Goal: Information Seeking & Learning: Check status

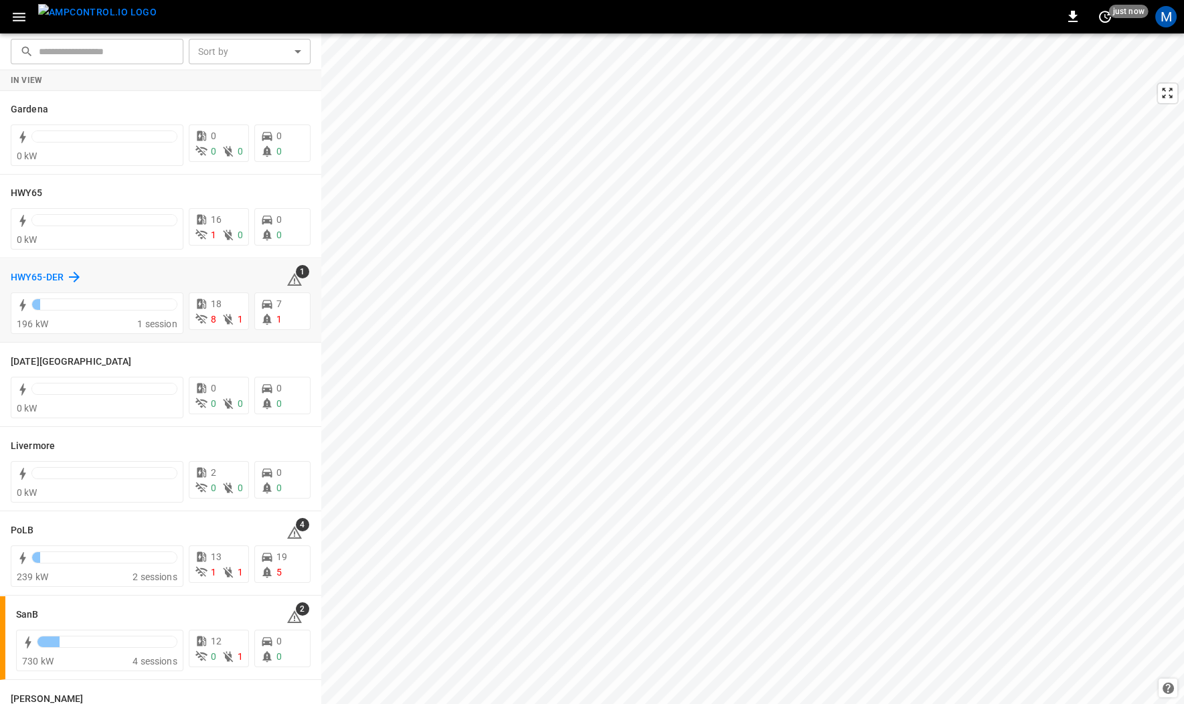
click at [32, 278] on h6 "HWY65-DER" at bounding box center [37, 277] width 53 height 15
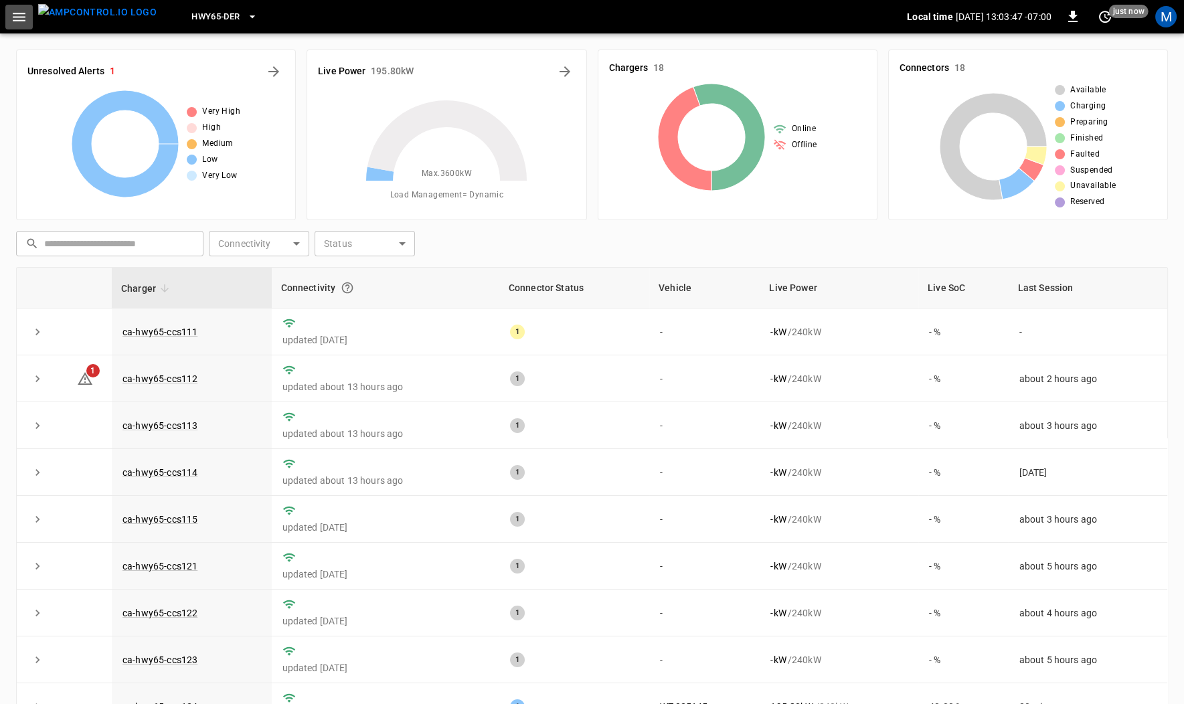
click at [25, 18] on icon "button" at bounding box center [19, 17] width 17 height 17
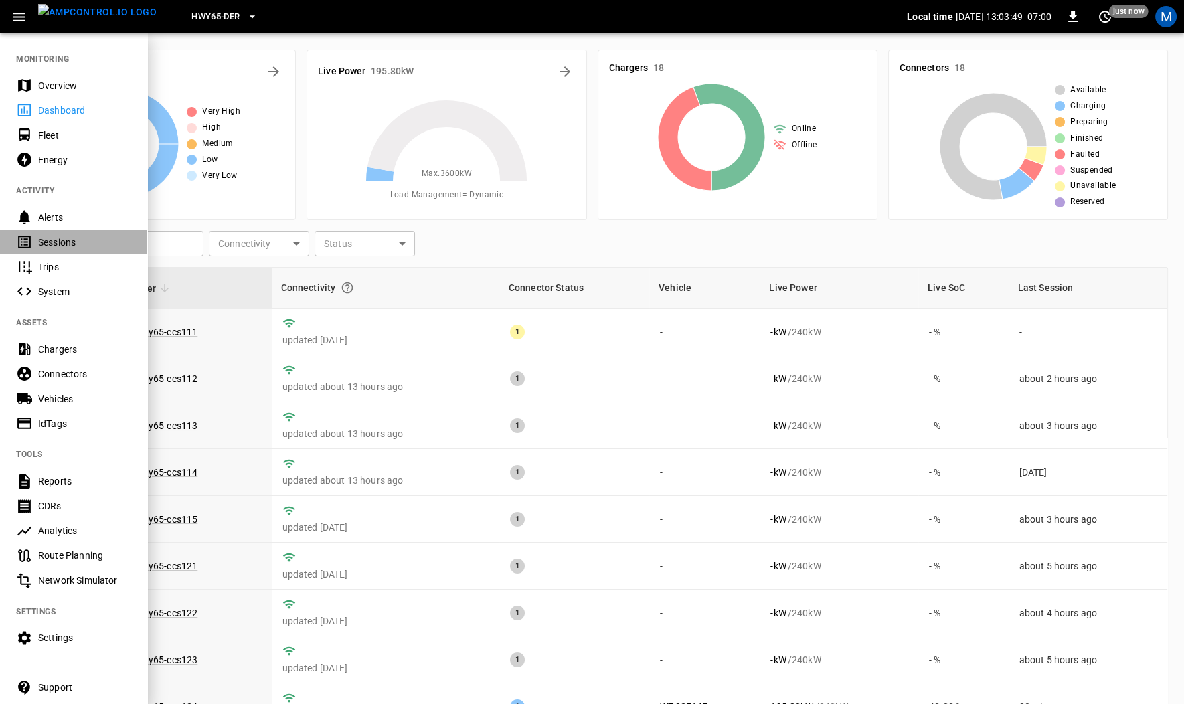
click at [67, 242] on div "Sessions" at bounding box center [84, 242] width 93 height 13
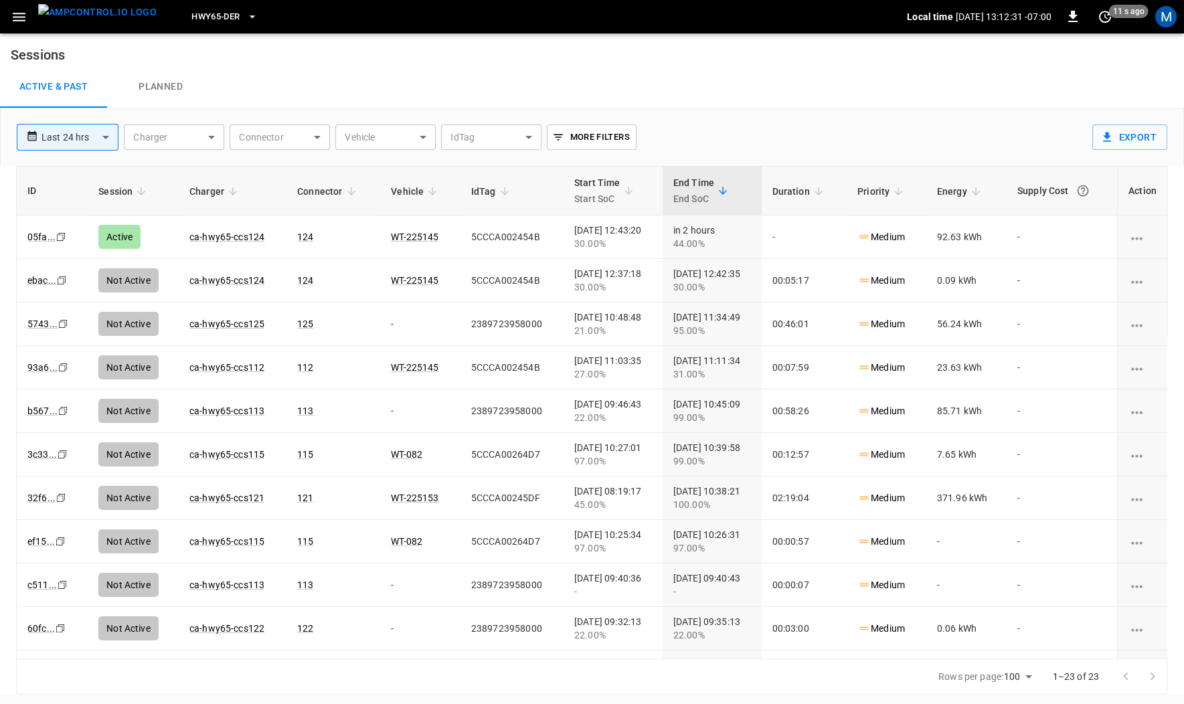
click at [210, 20] on span "HWY65-DER" at bounding box center [215, 16] width 48 height 15
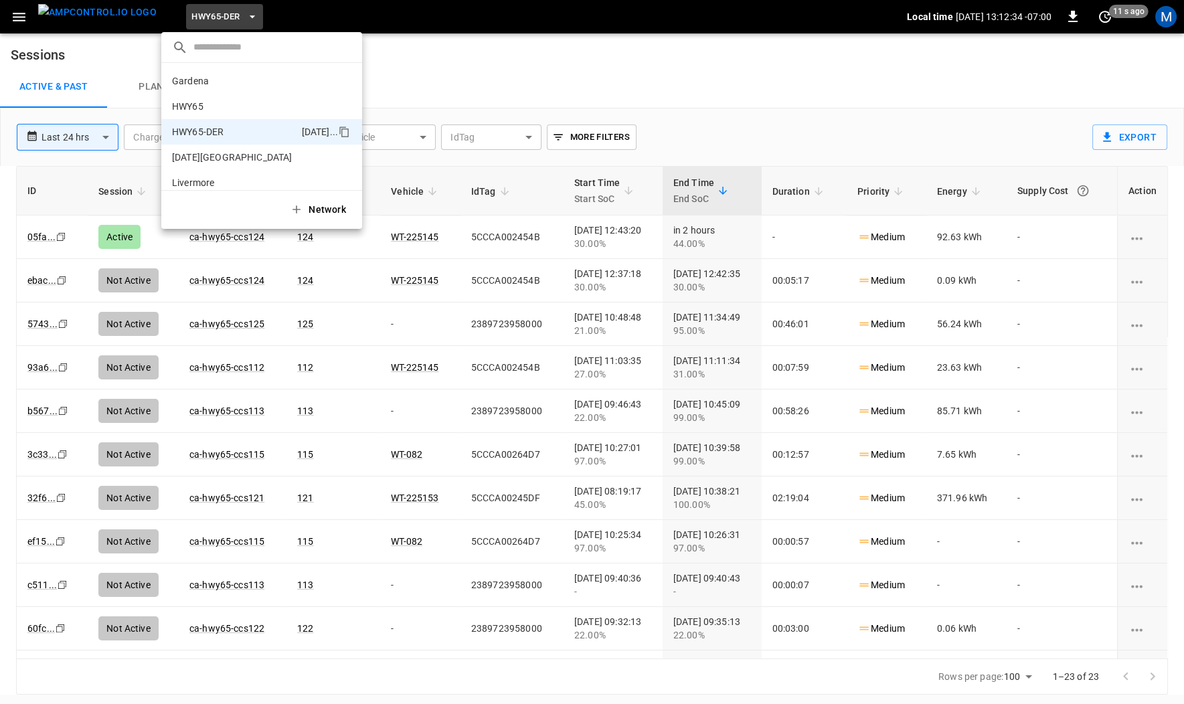
scroll to position [47, 0]
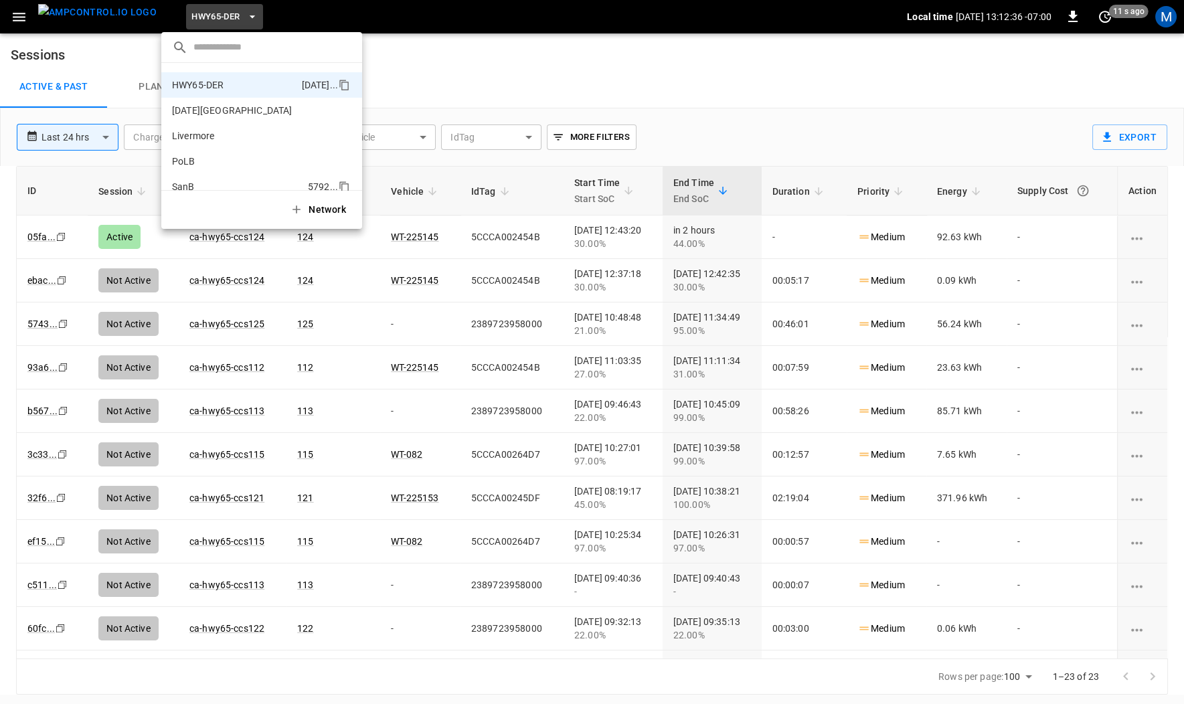
click at [194, 179] on li "SanB 5792 ..." at bounding box center [261, 186] width 201 height 25
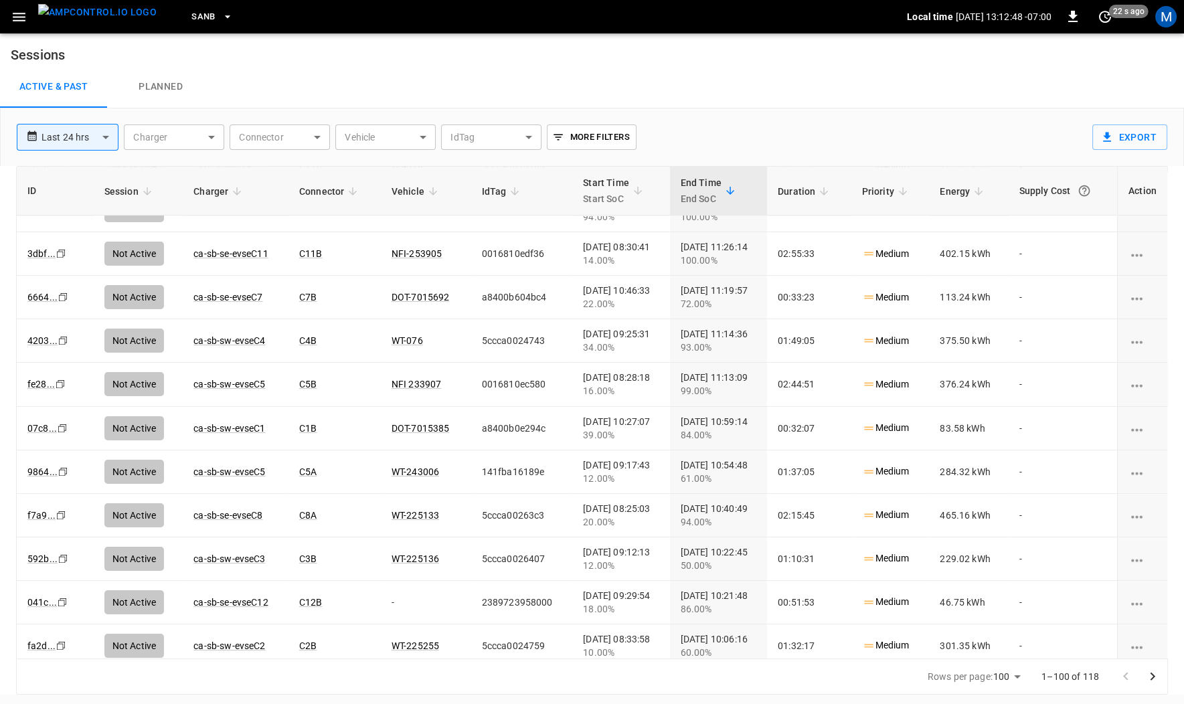
scroll to position [505, 0]
click at [191, 16] on span "SanB" at bounding box center [203, 16] width 24 height 15
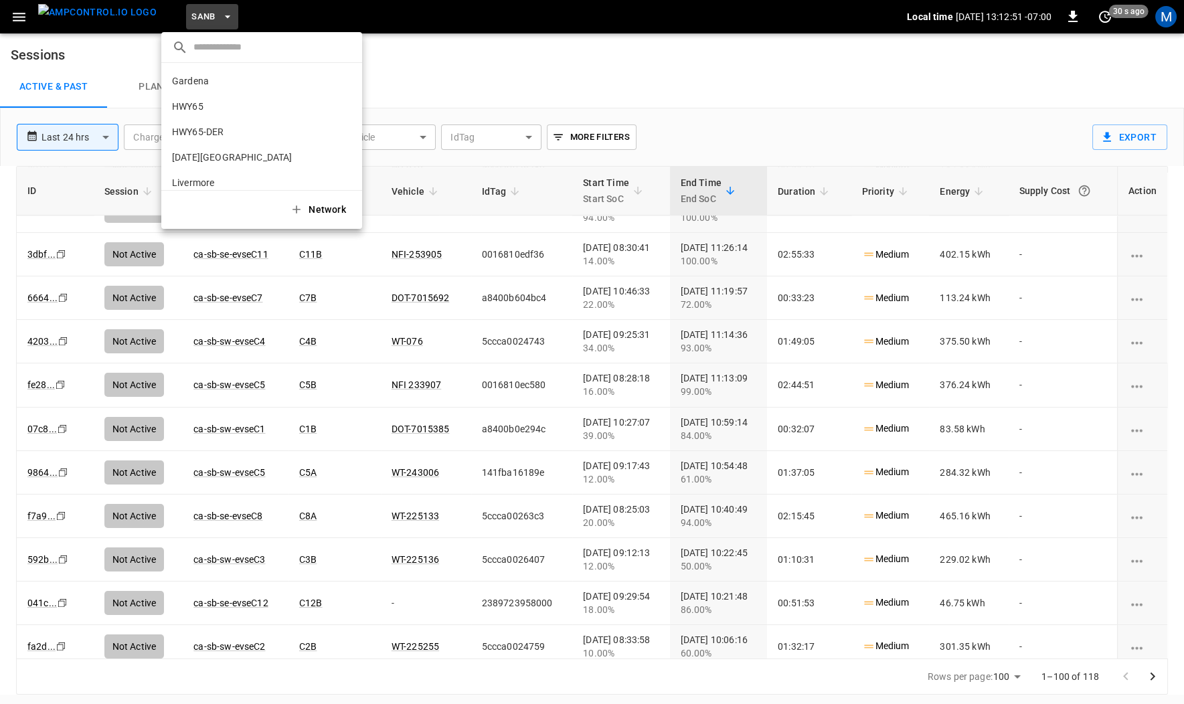
scroll to position [112, 0]
click at [361, 591] on div at bounding box center [592, 352] width 1184 height 704
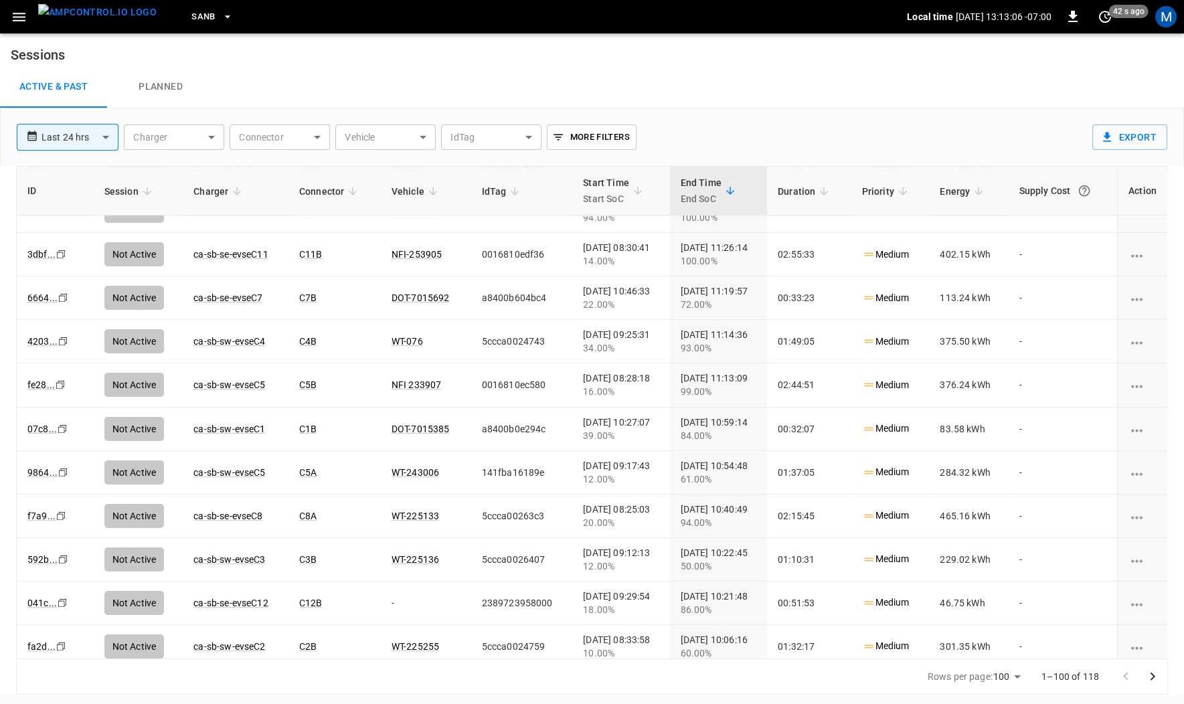
click at [354, 589] on div at bounding box center [592, 352] width 1184 height 704
click at [74, 538] on div at bounding box center [592, 352] width 1184 height 704
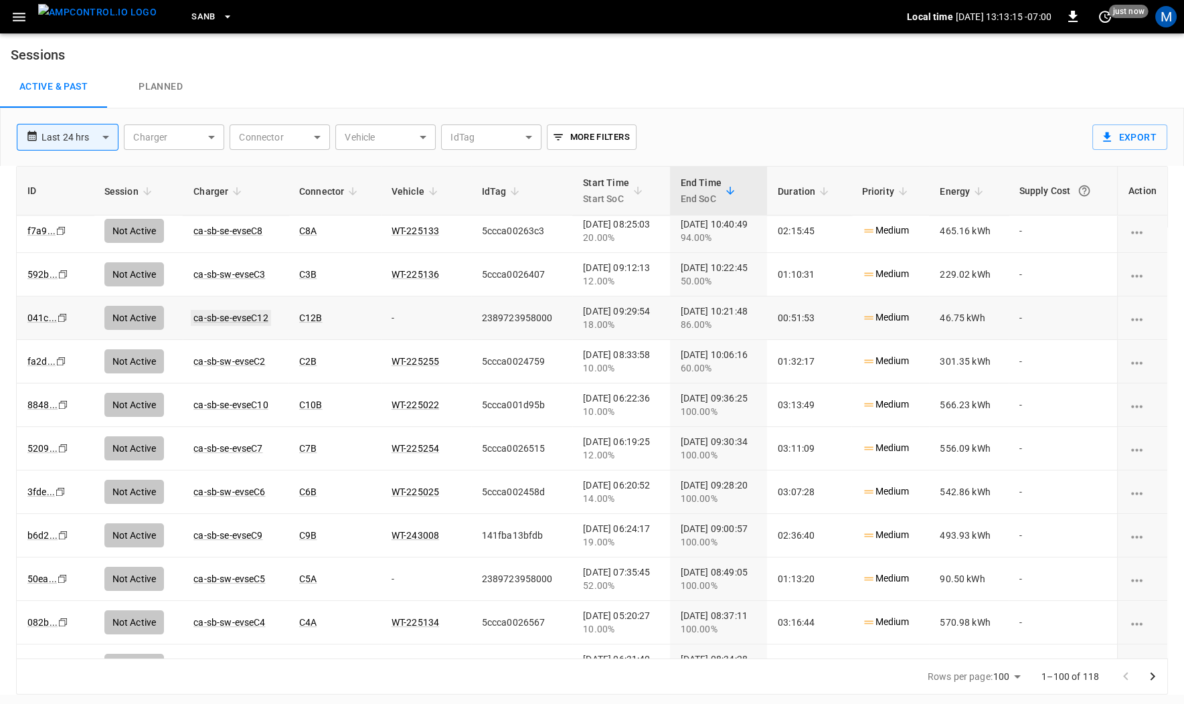
scroll to position [841, 0]
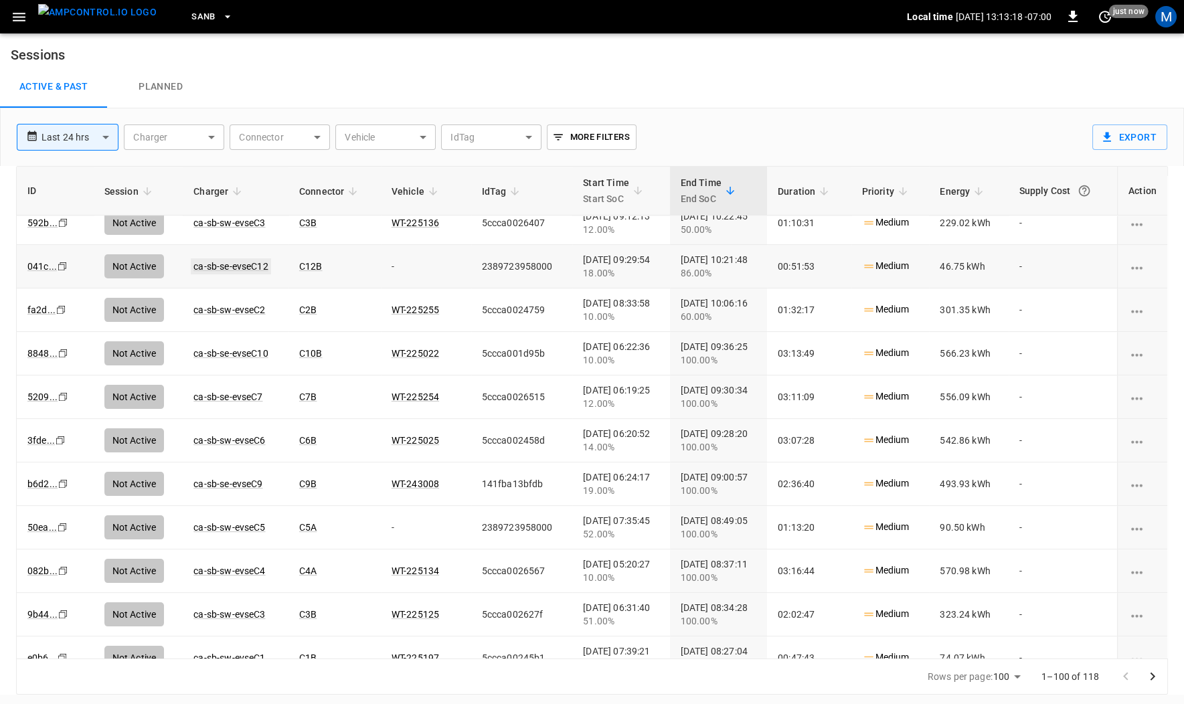
click at [232, 258] on link "ca-sb-se-evseC12" at bounding box center [231, 266] width 80 height 16
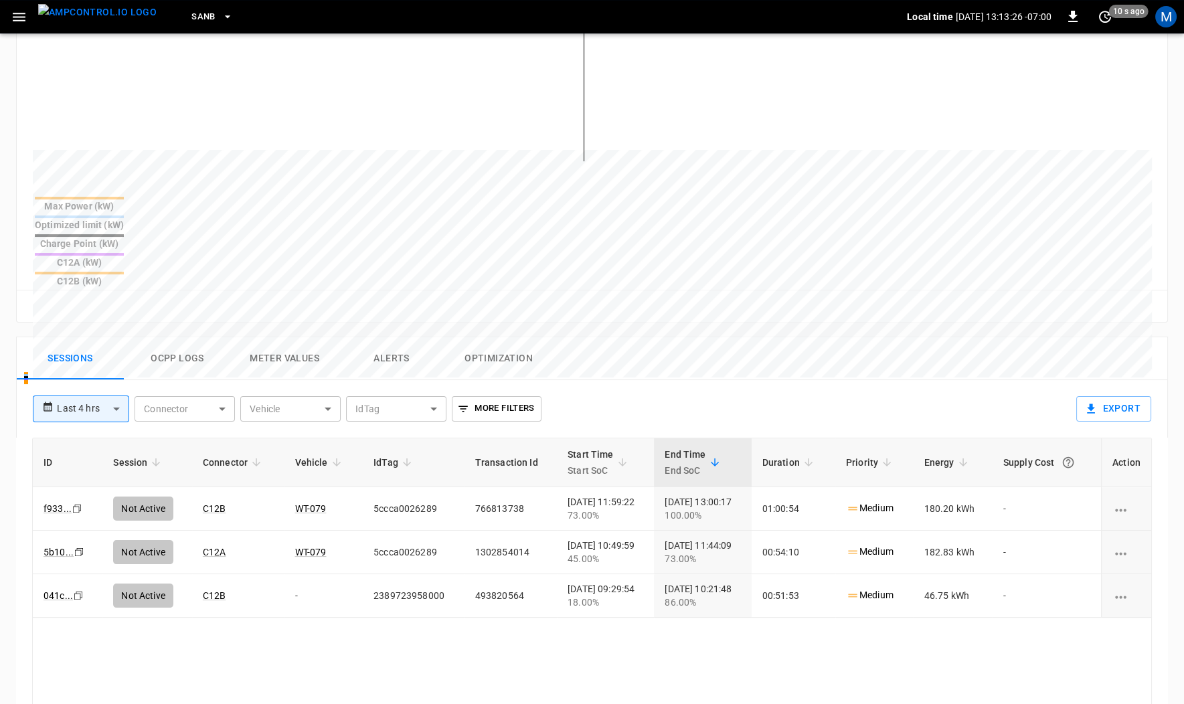
scroll to position [406, 0]
click at [173, 335] on button "Ocpp logs" at bounding box center [177, 356] width 107 height 43
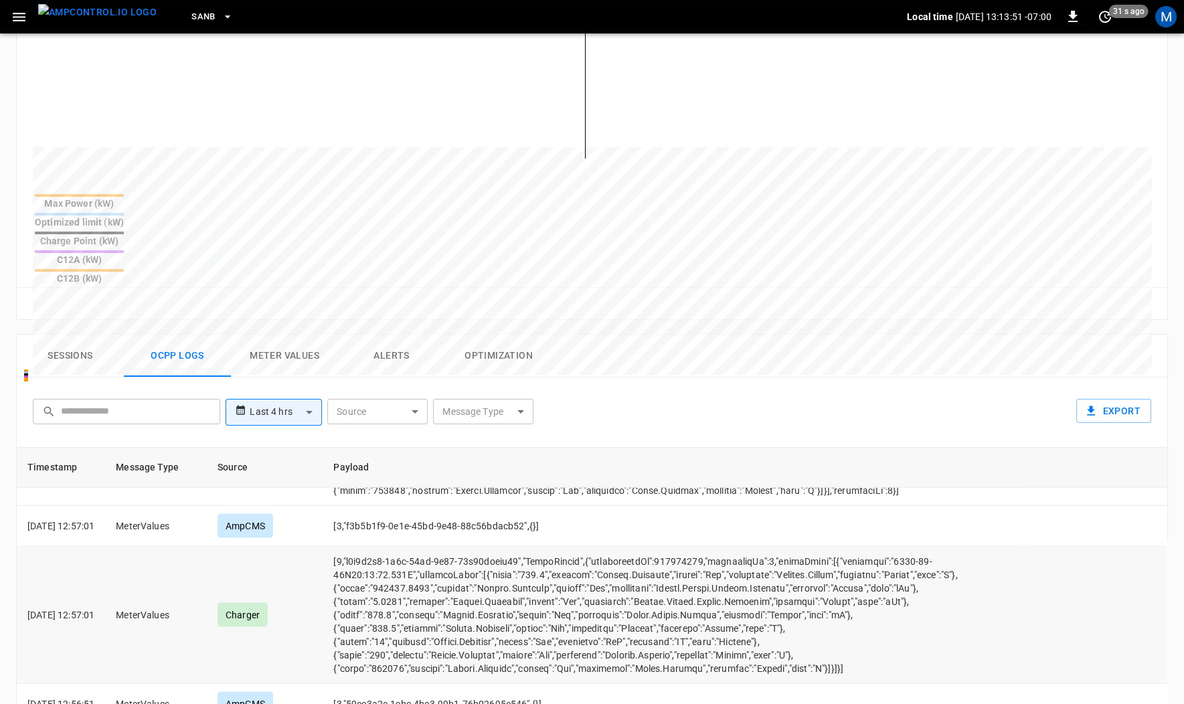
scroll to position [625, 0]
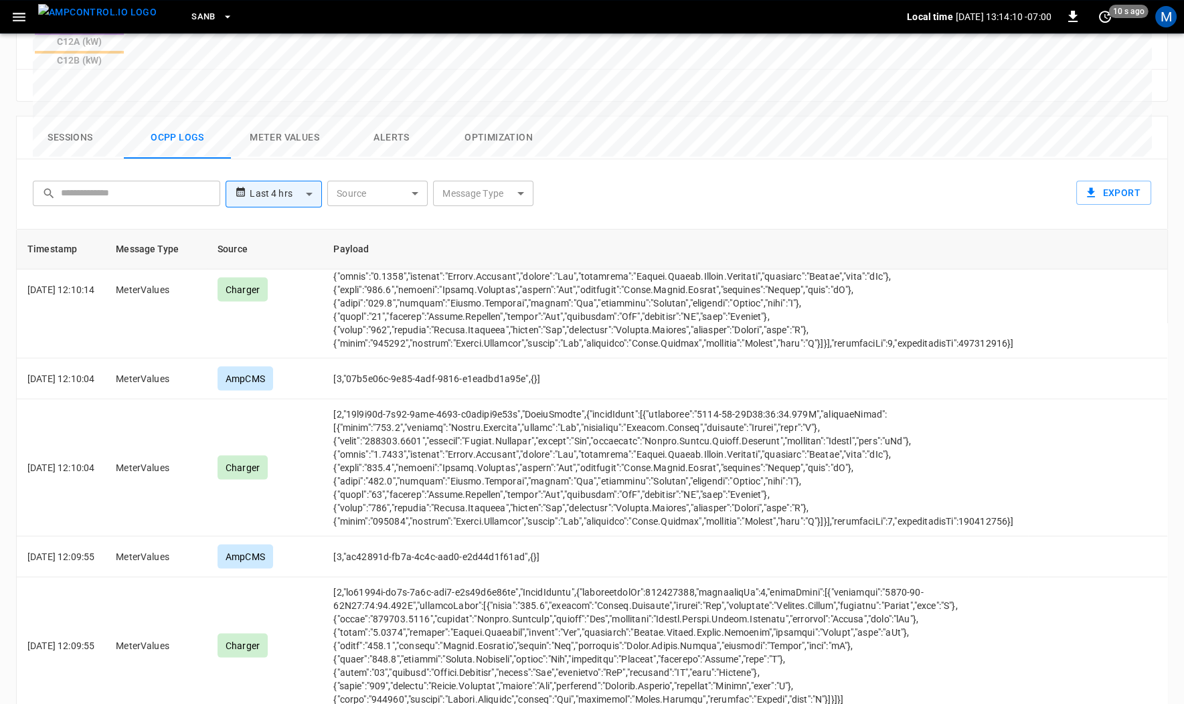
click at [477, 127] on body "**********" at bounding box center [592, 74] width 1184 height 1398
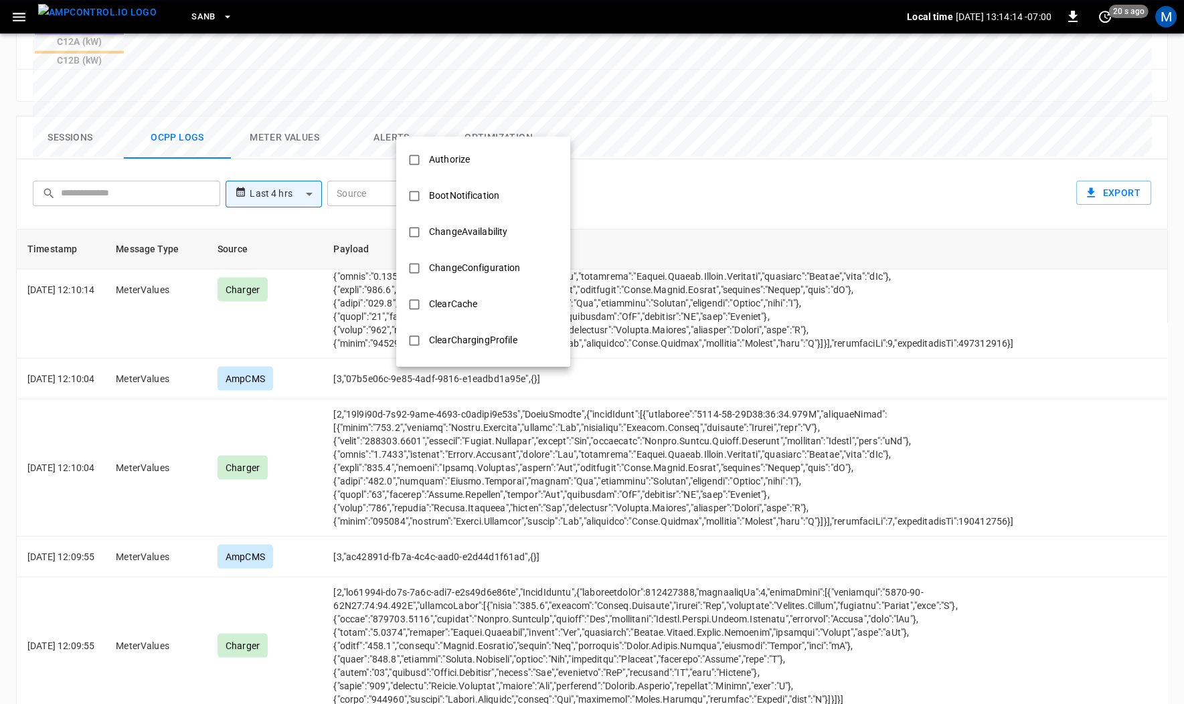
scroll to position [378, 0]
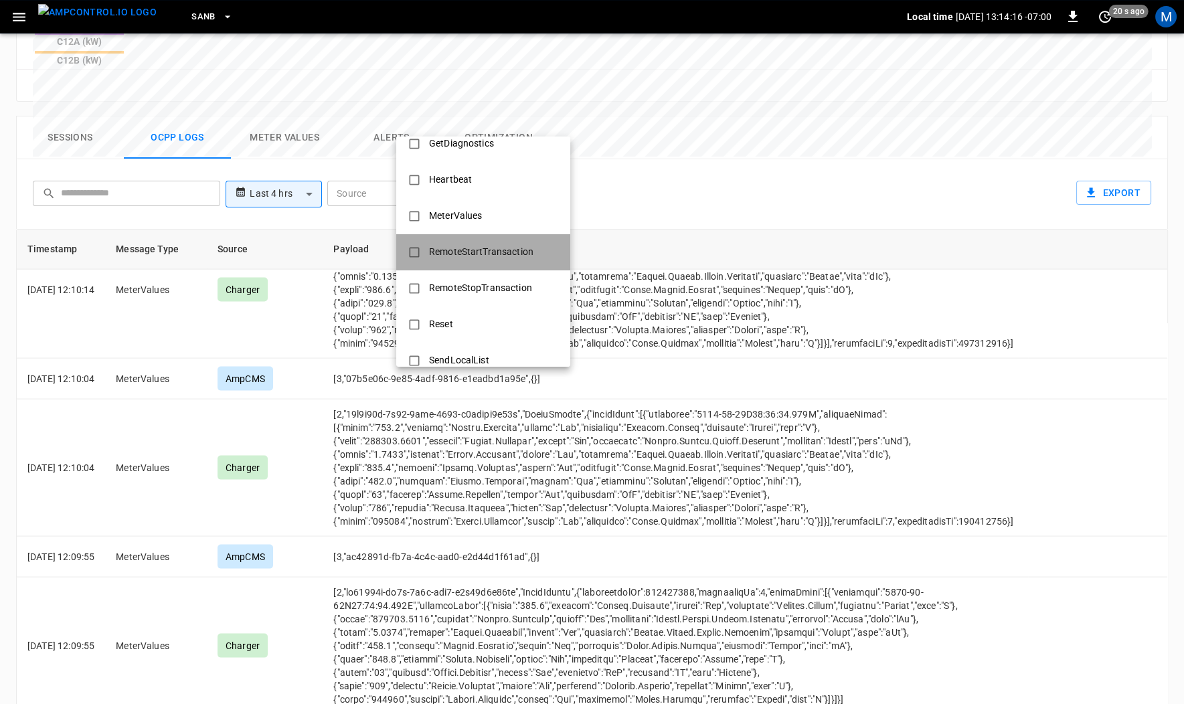
click at [456, 250] on div "RemoteStartTransaction" at bounding box center [481, 252] width 120 height 25
type input "**********"
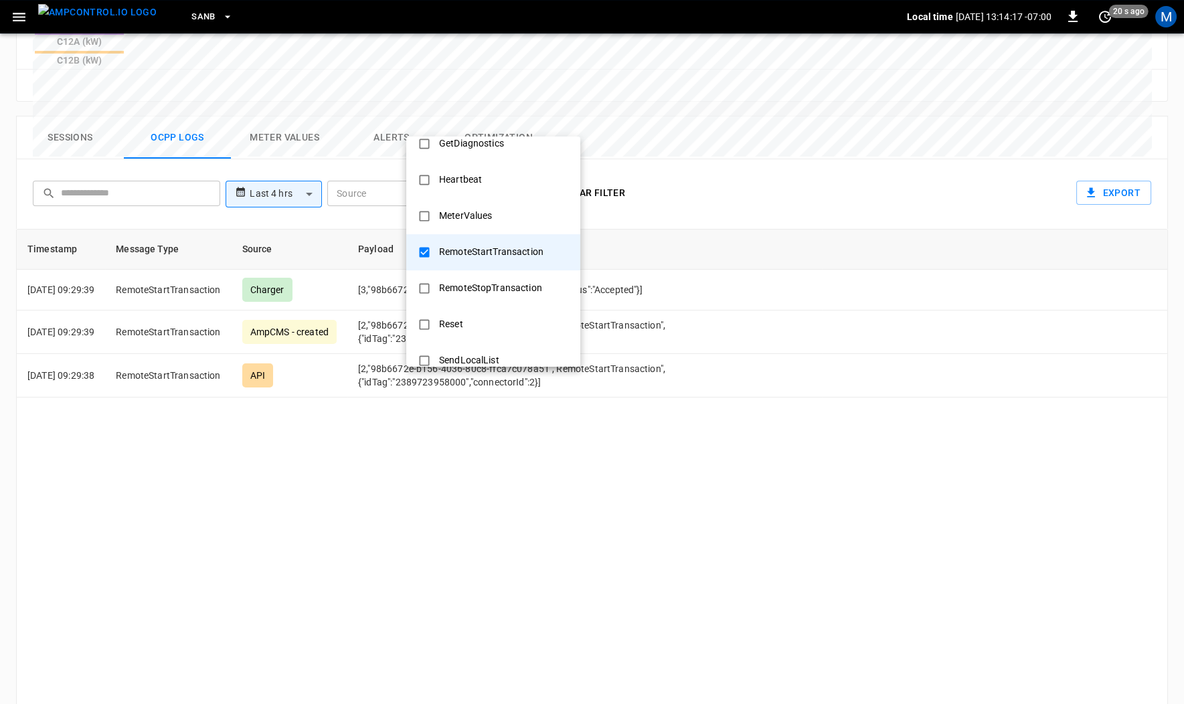
scroll to position [0, 0]
click at [363, 509] on div at bounding box center [592, 352] width 1184 height 704
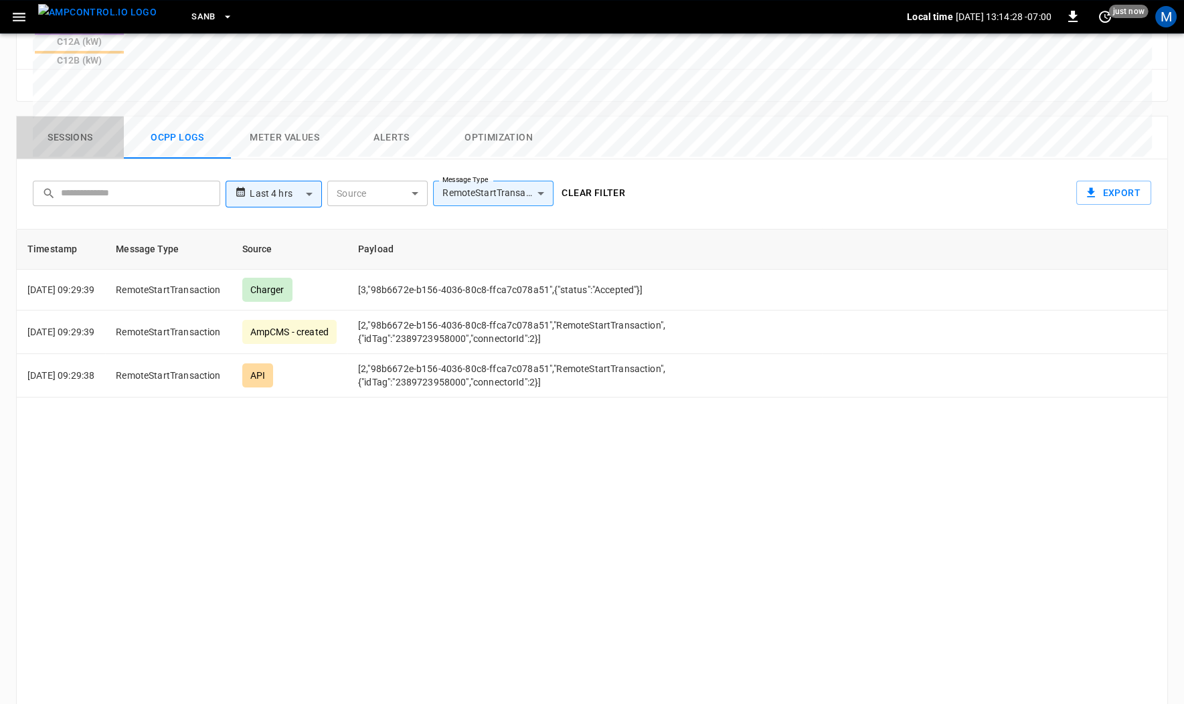
click at [86, 116] on button "Sessions" at bounding box center [70, 137] width 107 height 43
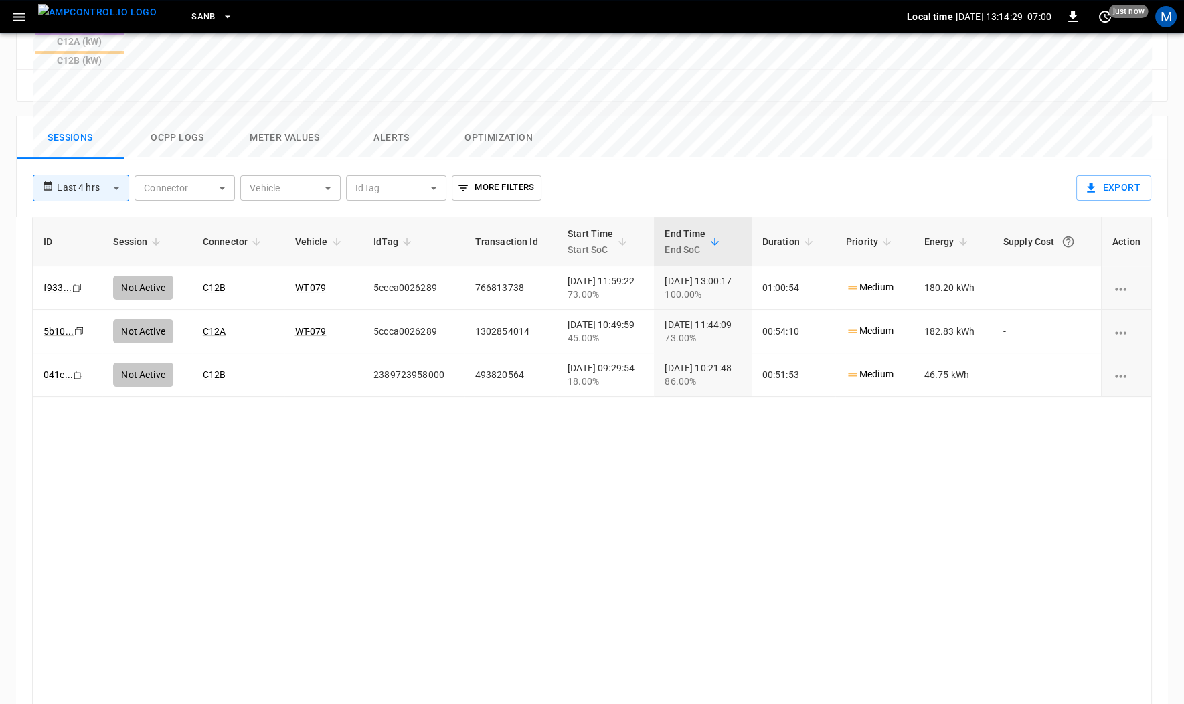
scroll to position [613, 0]
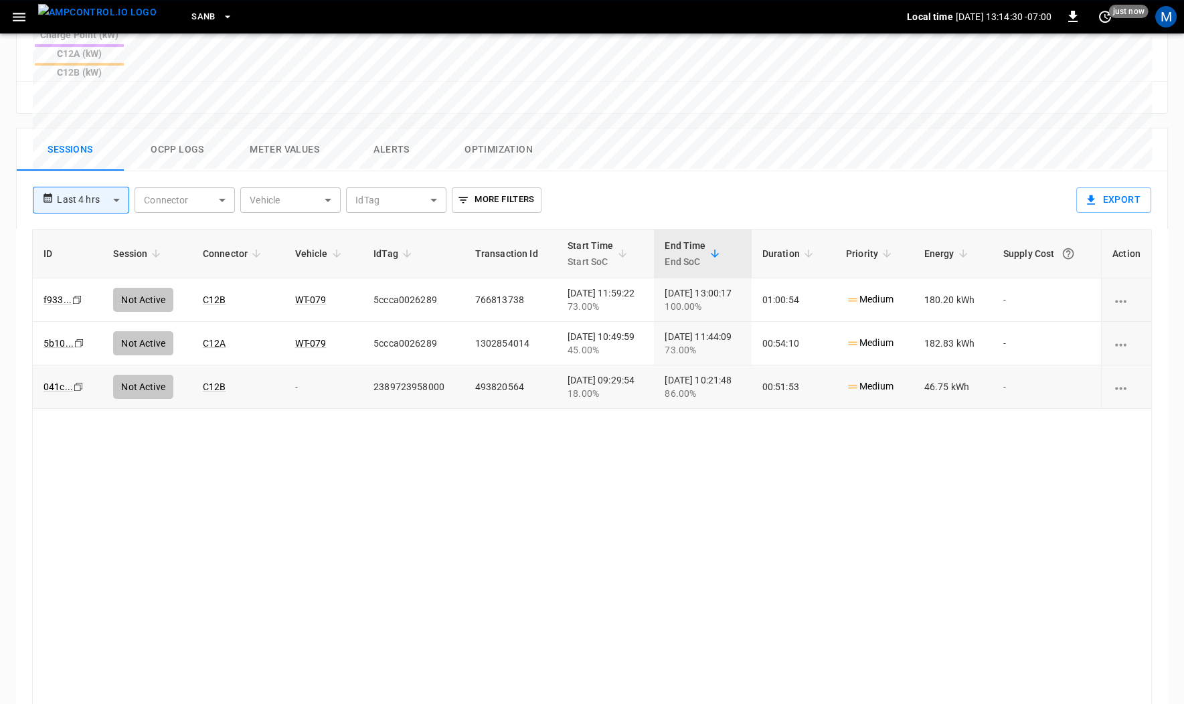
click at [75, 305] on icon "Copy" at bounding box center [77, 300] width 11 height 11
click at [189, 129] on button "Ocpp logs" at bounding box center [177, 150] width 107 height 43
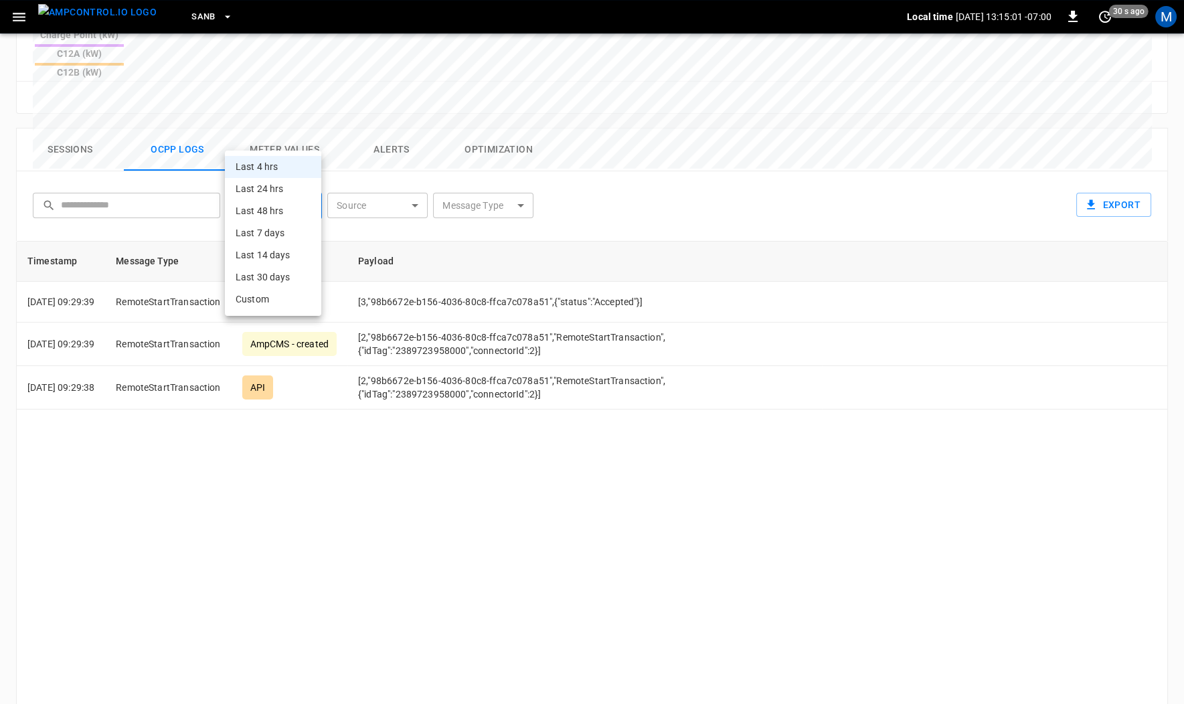
click at [278, 141] on body "**********" at bounding box center [592, 86] width 1184 height 1398
click at [269, 185] on li "Last 24 hrs" at bounding box center [273, 189] width 96 height 22
type input "**********"
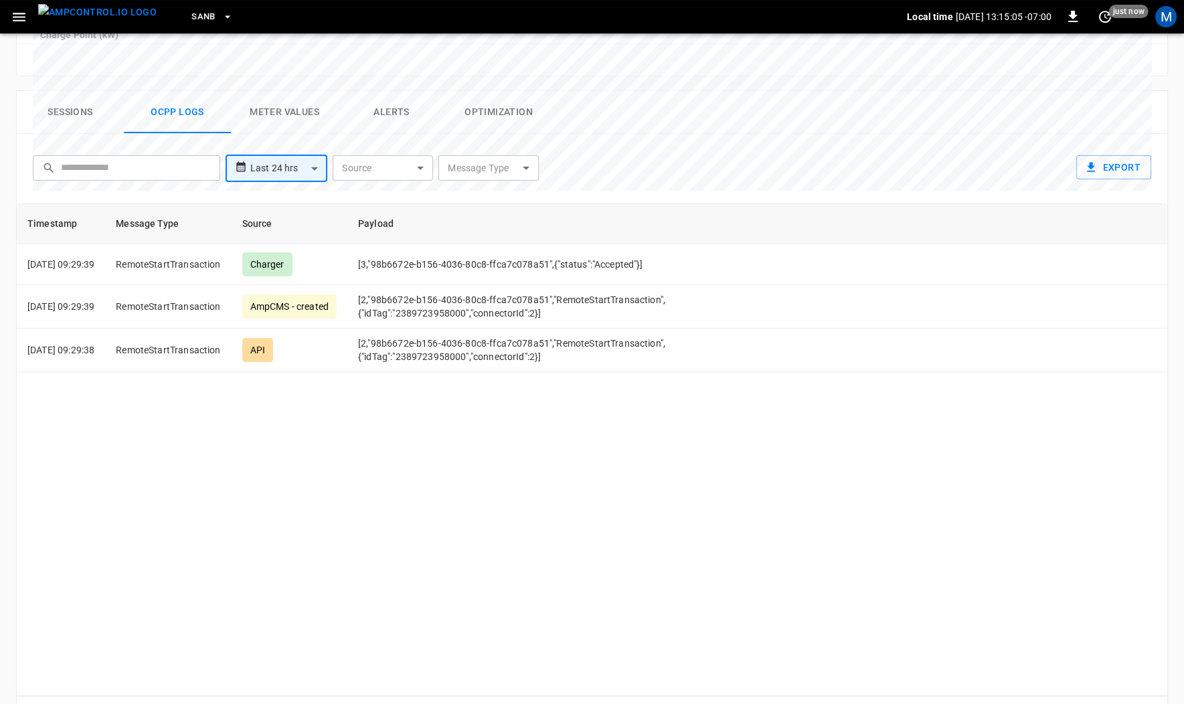
click at [301, 135] on body "**********" at bounding box center [592, 67] width 1184 height 1361
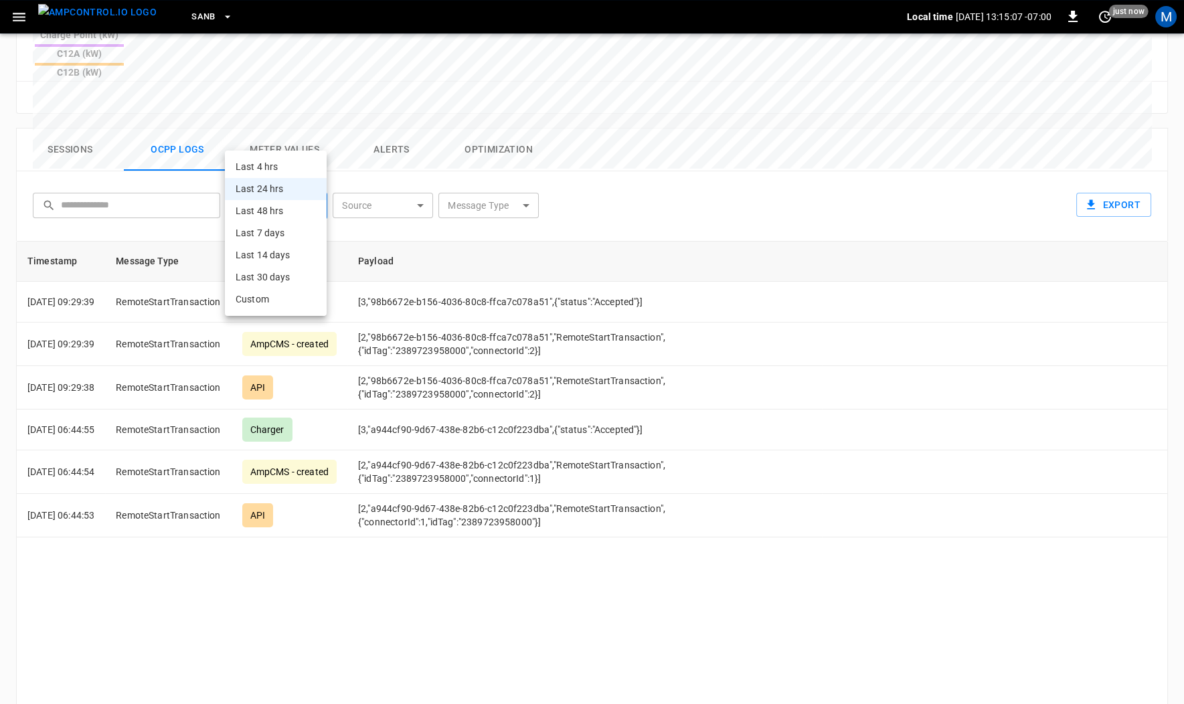
click at [549, 580] on div at bounding box center [592, 352] width 1184 height 704
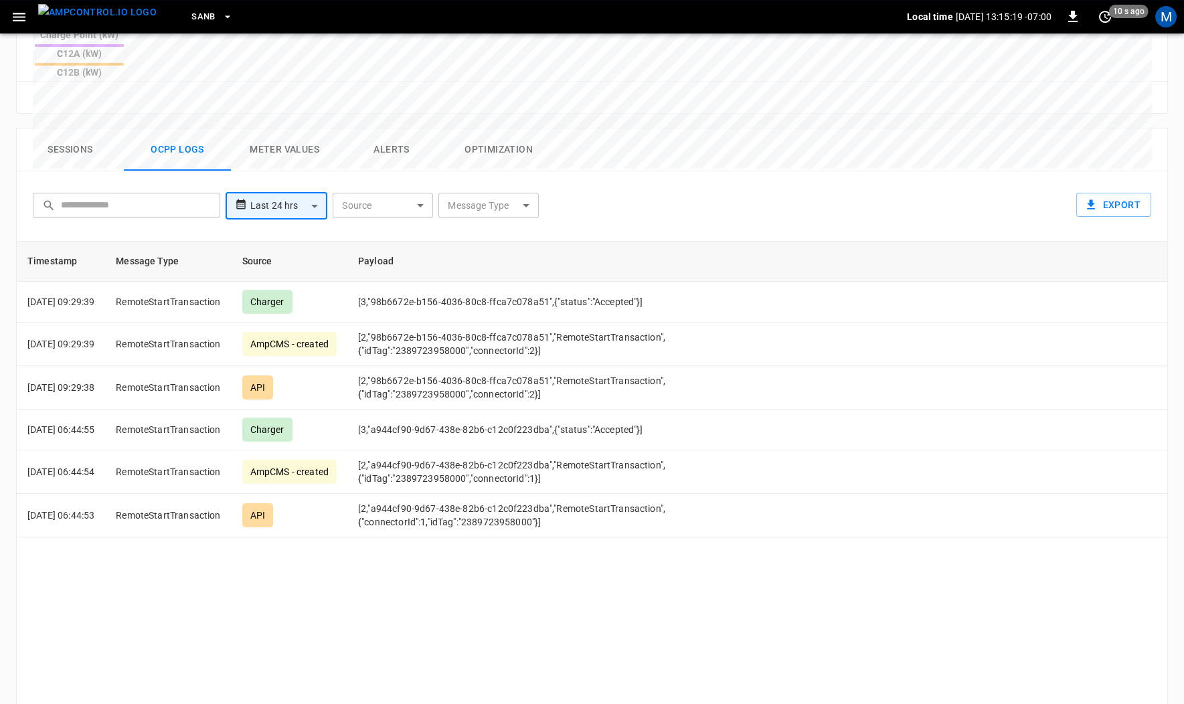
click at [72, 129] on button "Sessions" at bounding box center [70, 150] width 107 height 43
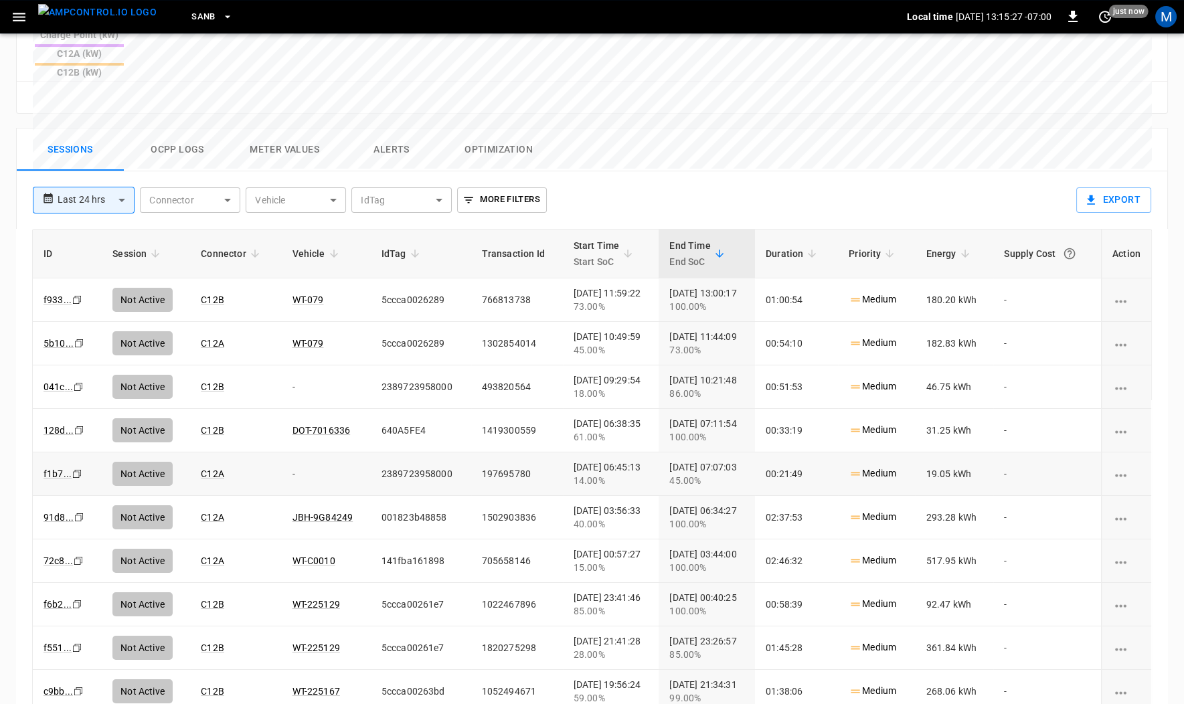
click at [78, 305] on icon "Copy" at bounding box center [77, 300] width 11 height 11
click at [191, 13] on button "SanB" at bounding box center [212, 17] width 52 height 26
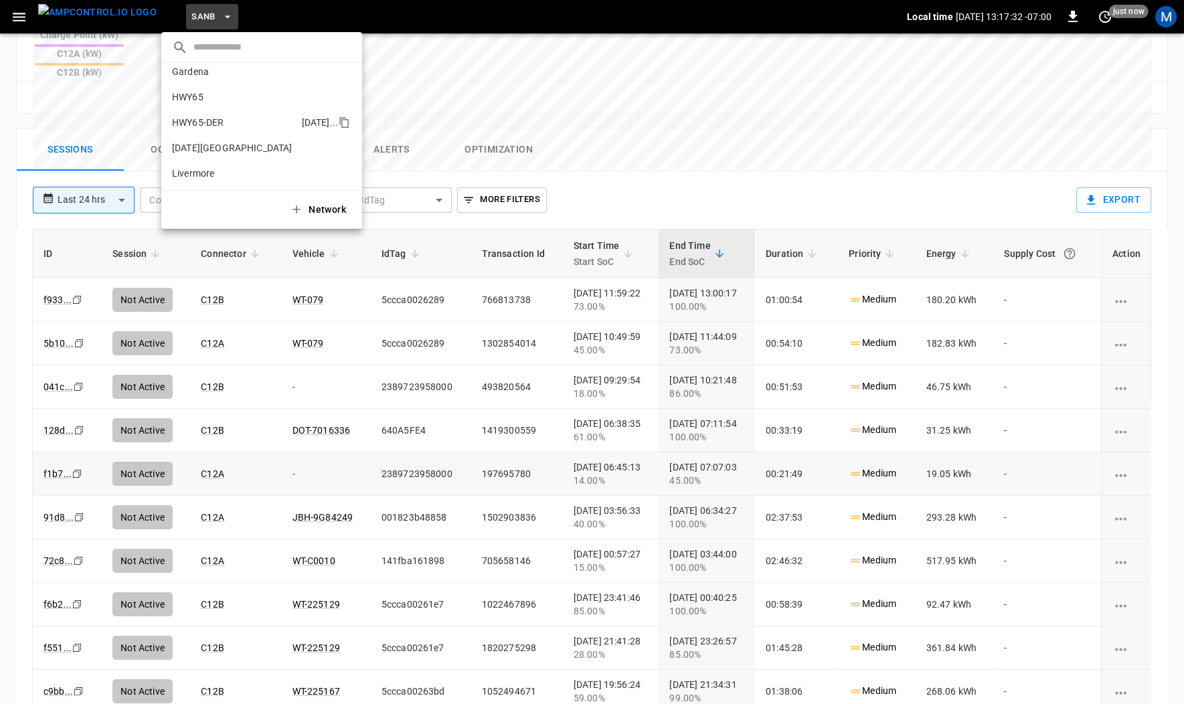
scroll to position [3, 0]
click at [207, 123] on p "HWY65-DER" at bounding box center [198, 128] width 52 height 13
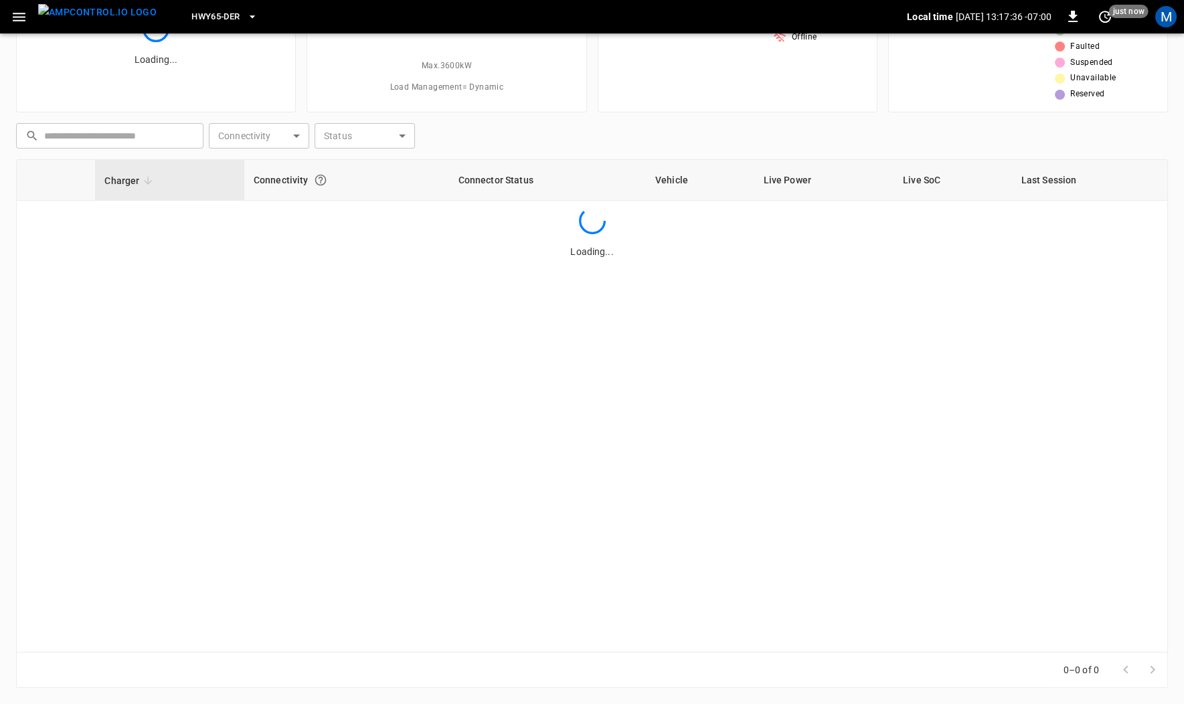
scroll to position [106, 0]
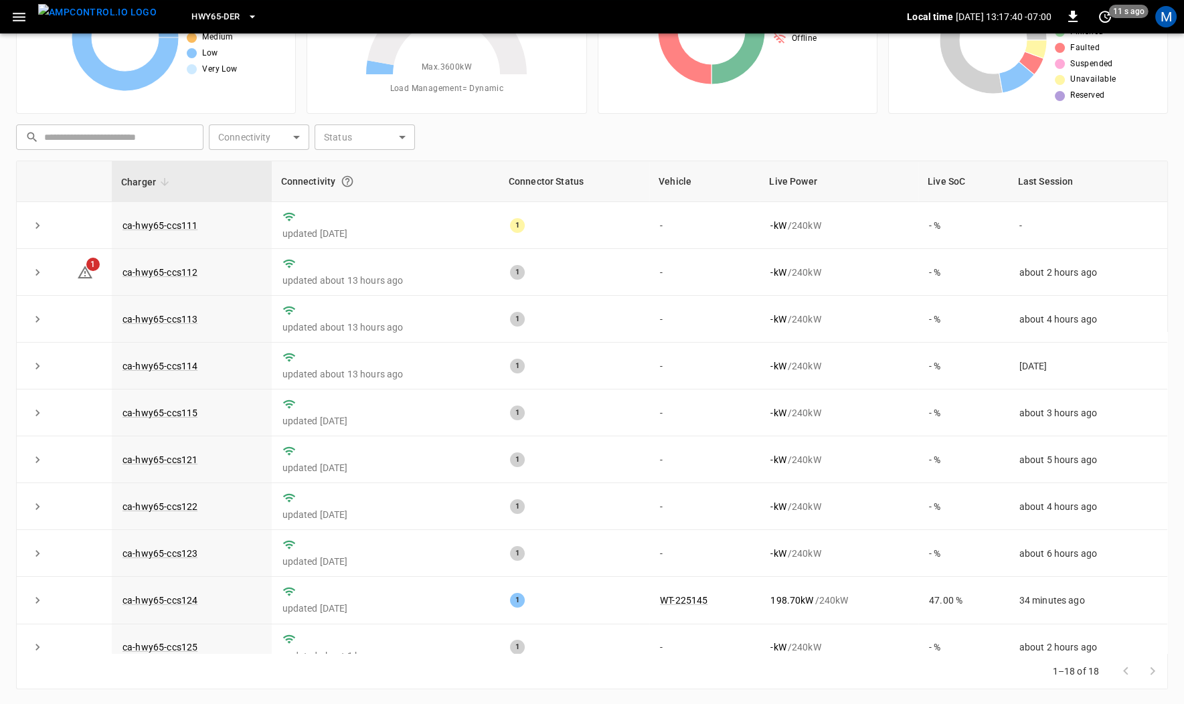
click at [21, 12] on icon "button" at bounding box center [19, 17] width 17 height 17
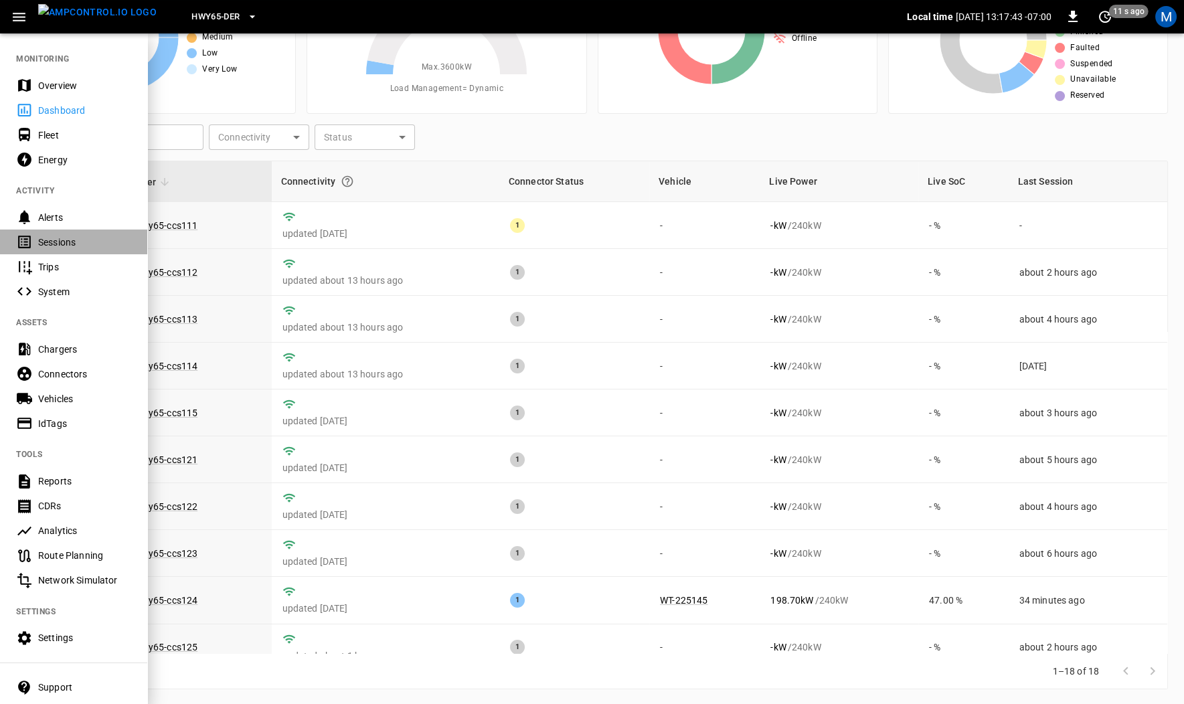
click at [77, 240] on div "Sessions" at bounding box center [84, 242] width 93 height 13
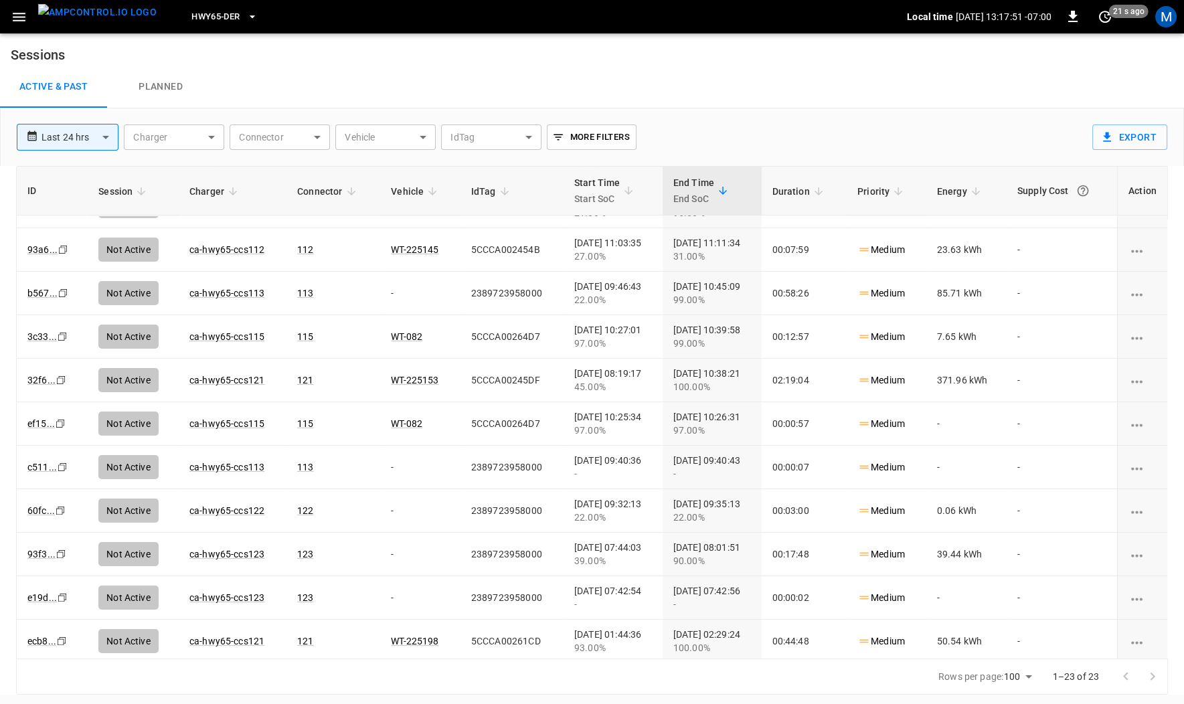
scroll to position [118, 0]
click at [63, 124] on icon "Copy" at bounding box center [61, 118] width 11 height 11
click at [65, 123] on icon "copy" at bounding box center [61, 118] width 8 height 8
click at [58, 124] on icon "Copy" at bounding box center [61, 118] width 11 height 11
click at [212, 260] on td "ca-hwy65-ccs112" at bounding box center [233, 250] width 108 height 44
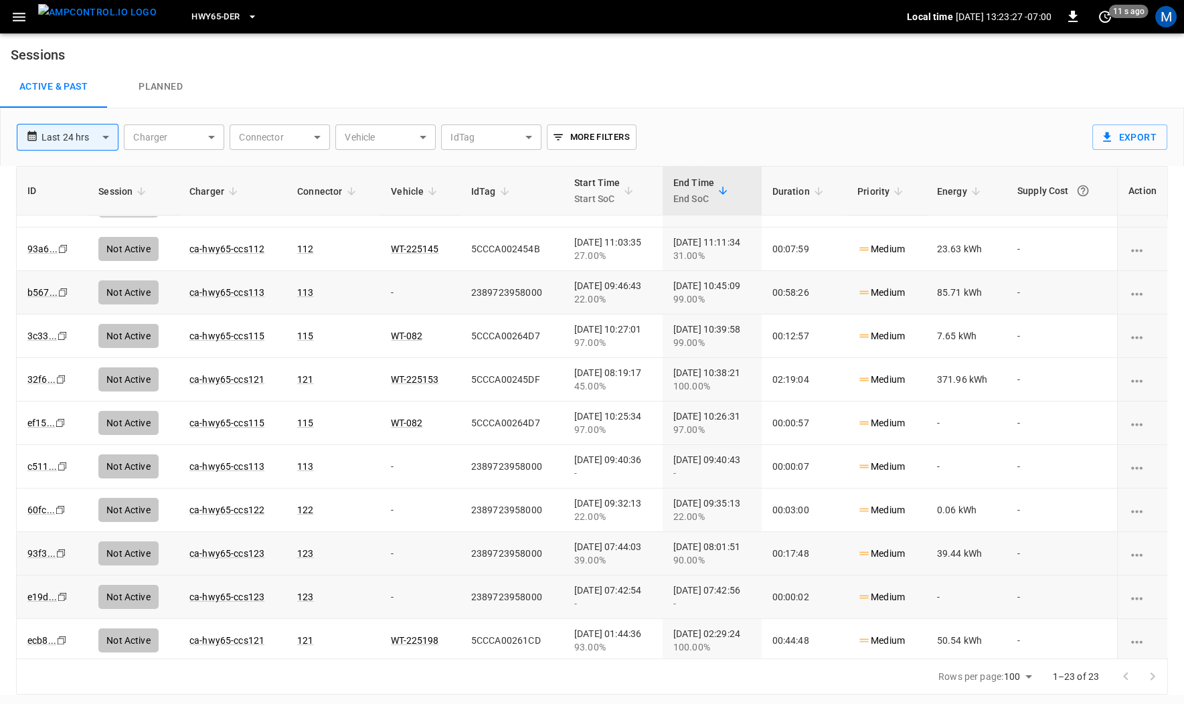
click at [61, 124] on icon "Copy" at bounding box center [61, 118] width 11 height 11
click at [42, 286] on link "b567 ..." at bounding box center [42, 293] width 35 height 16
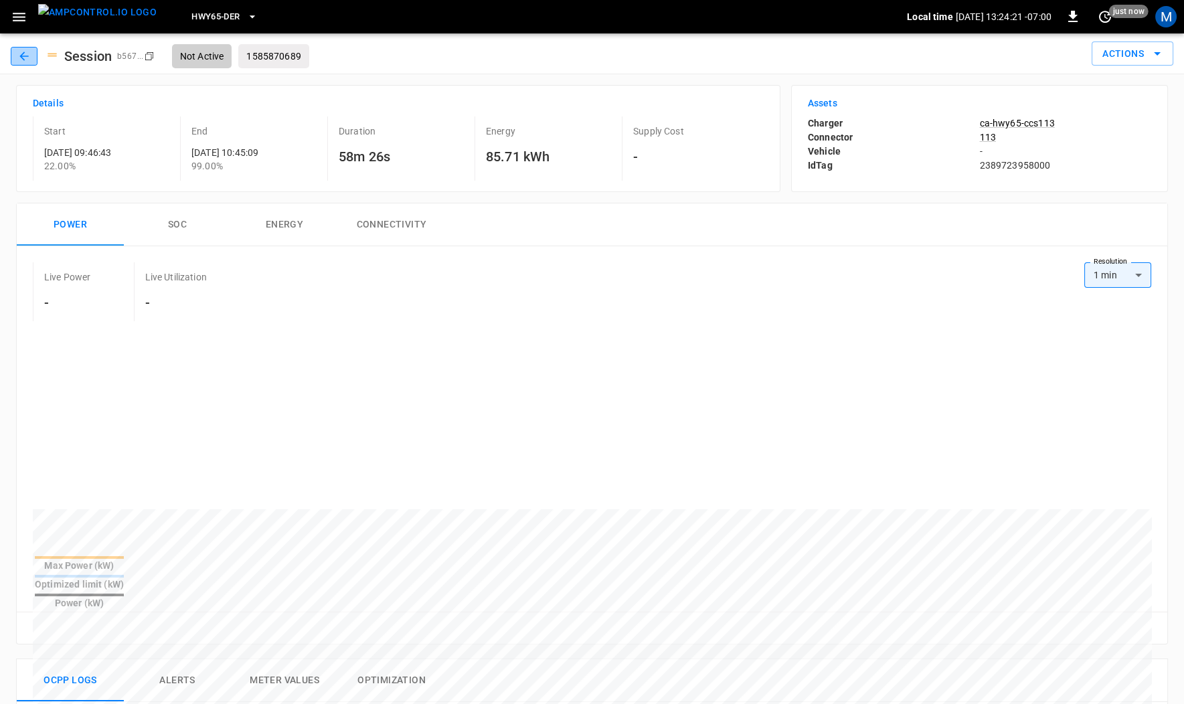
click at [17, 52] on icon "button" at bounding box center [23, 56] width 13 height 13
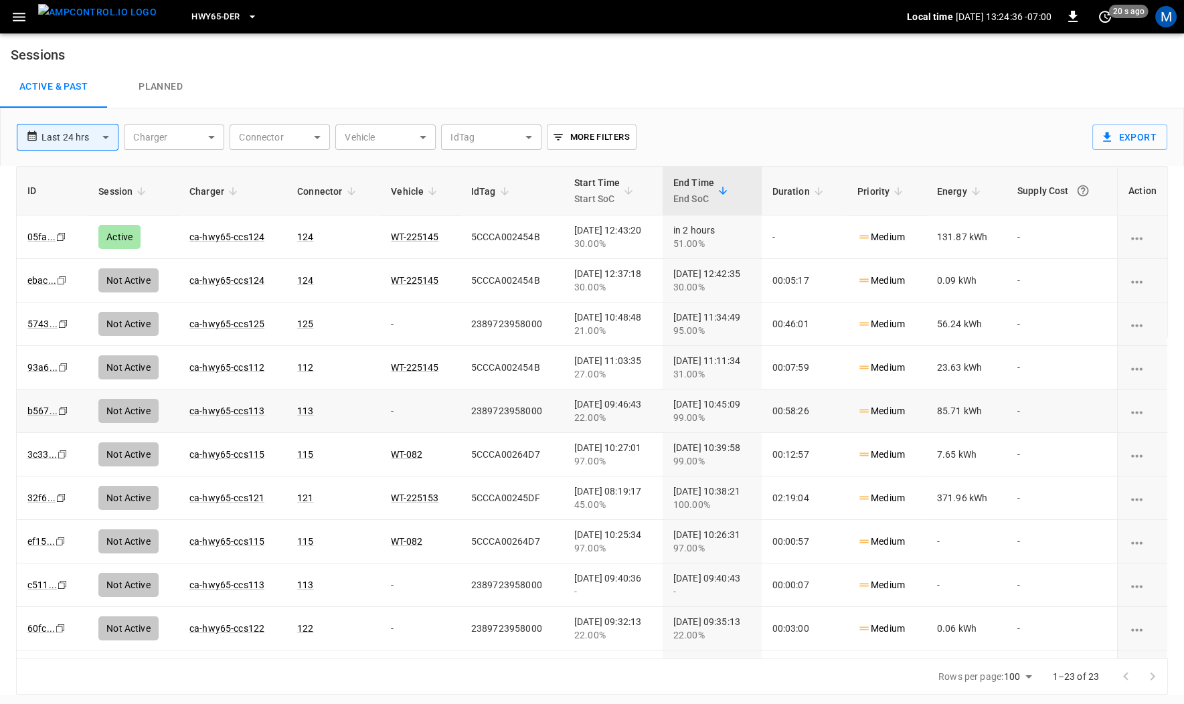
click at [61, 242] on icon "Copy" at bounding box center [61, 237] width 11 height 11
click at [242, 282] on link "ca-hwy65-ccs115" at bounding box center [227, 280] width 80 height 16
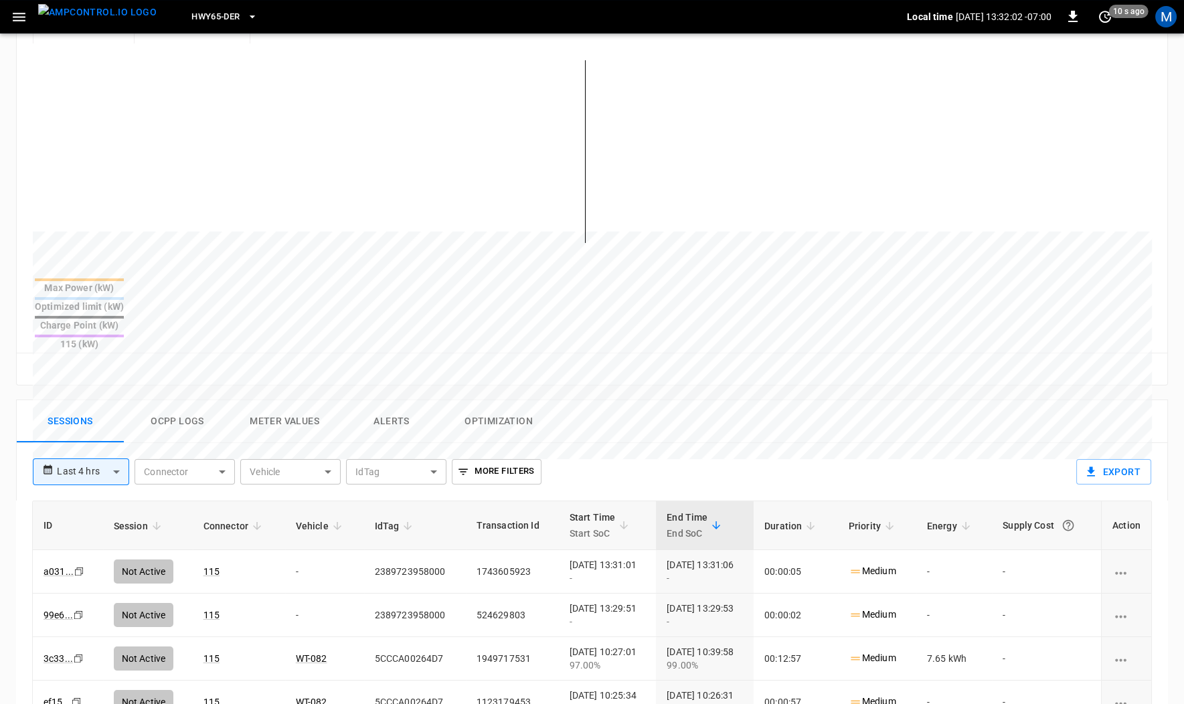
scroll to position [325, 0]
